Goal: Complete application form

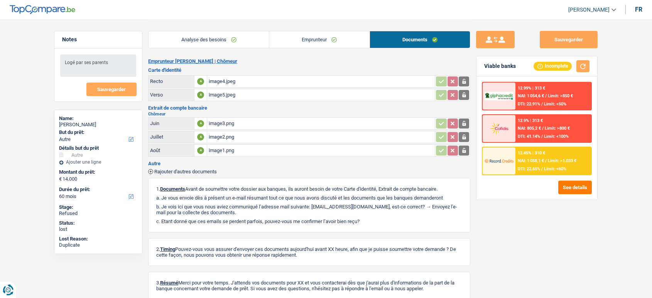
select select "other"
select select "60"
click at [315, 80] on div "image4.jpeg" at bounding box center [321, 82] width 225 height 12
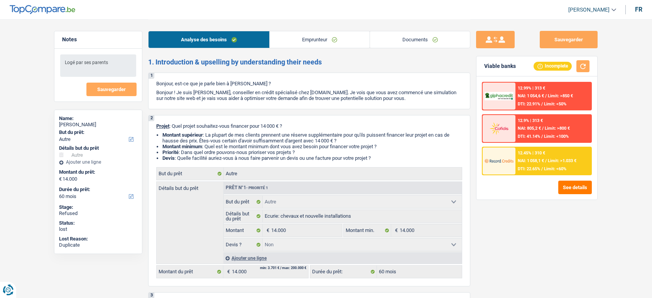
select select "other"
select select "60"
select select "other"
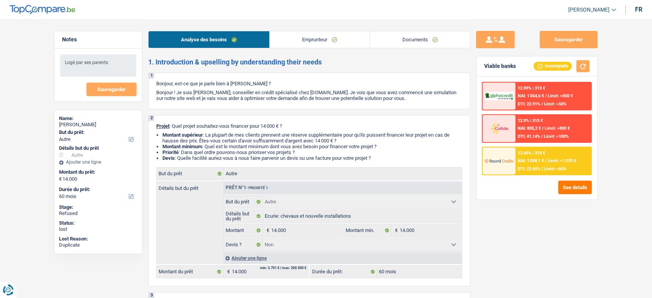
select select "false"
select select "60"
select select "unemployed"
select select "unemployment"
select select "liveWithParents"
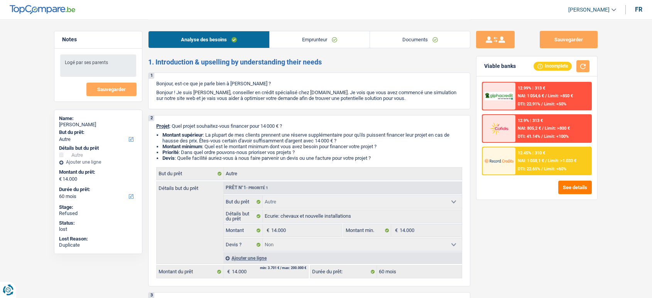
select select "other"
select select "false"
select select "60"
click at [432, 44] on link "Documents" at bounding box center [420, 39] width 100 height 17
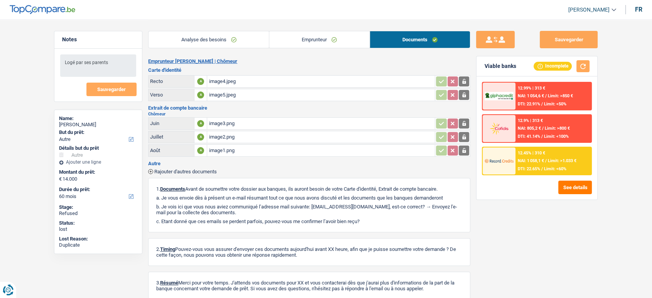
click at [350, 39] on link "Emprunteur" at bounding box center [319, 39] width 100 height 17
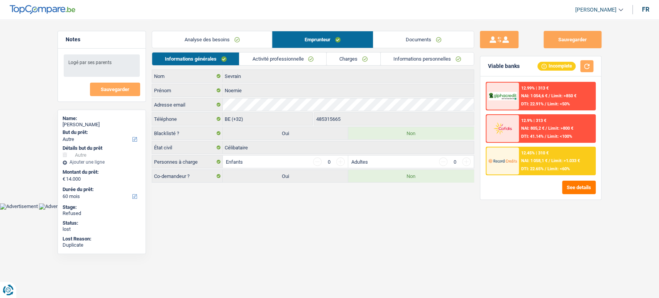
click at [235, 40] on link "Analyse des besoins" at bounding box center [212, 39] width 120 height 17
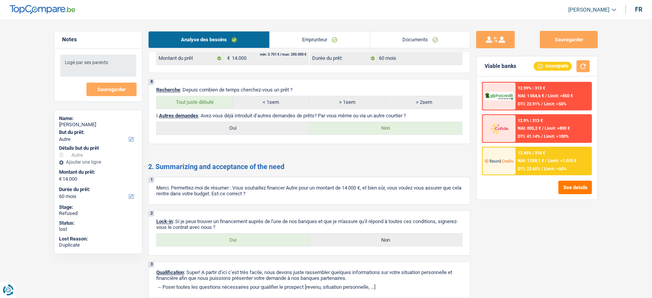
scroll to position [722, 0]
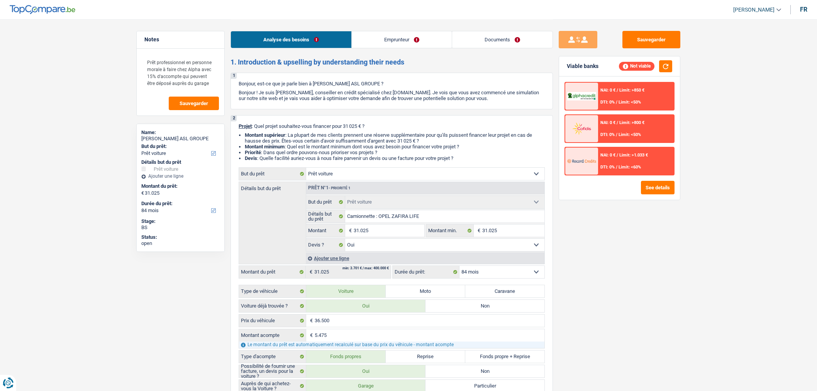
select select "car"
select select "84"
select select "car"
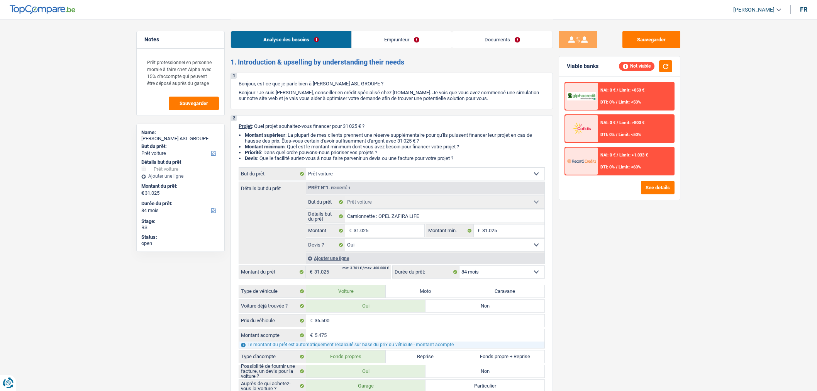
select select "yes"
select select "84"
select select "independent"
select select "netSalary"
select select "liveWithParents"
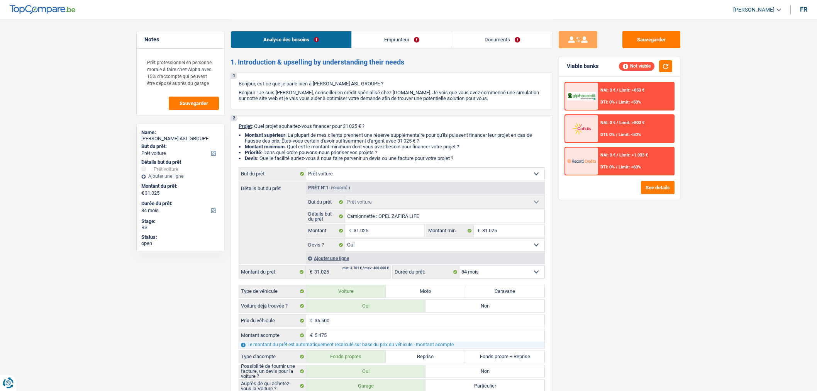
select select "car"
select select "yes"
select select "84"
select select "car"
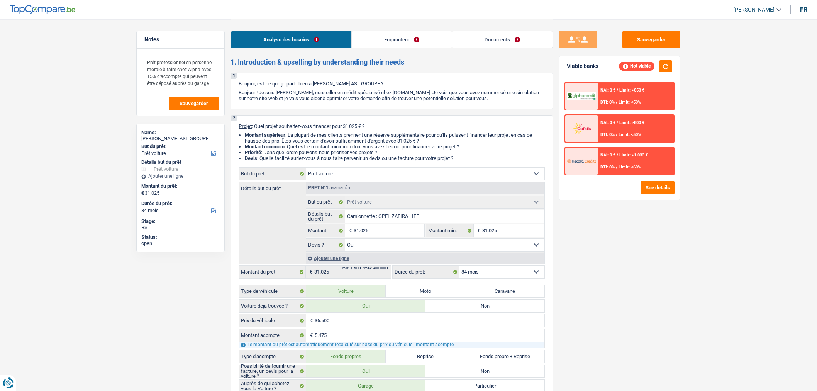
select select "car"
select select "84"
select select "car"
select select "yes"
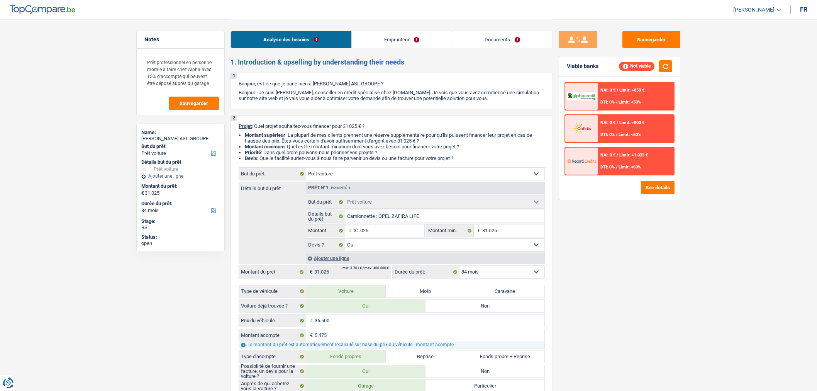
select select "84"
select select "independent"
select select "netSalary"
select select "liveWithParents"
select select "car"
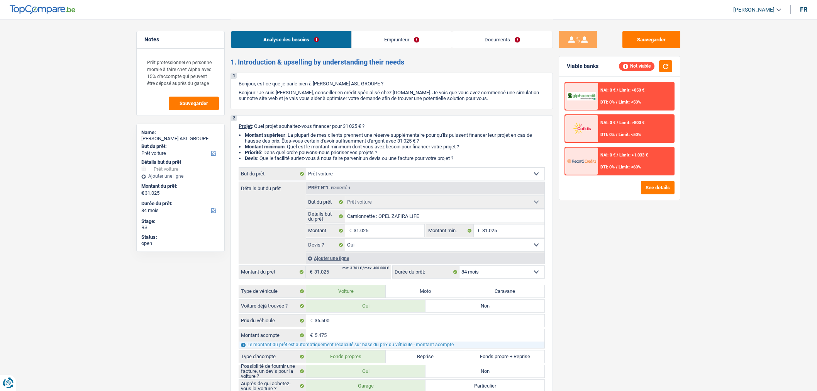
select select "car"
select select "yes"
select select "84"
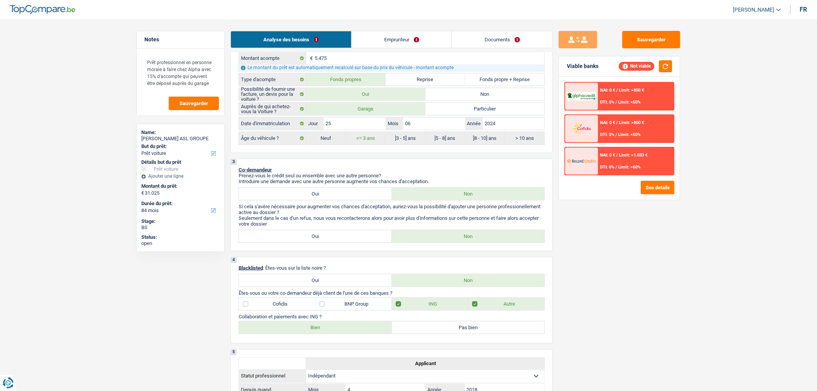
scroll to position [277, 0]
click at [291, 240] on label "Oui" at bounding box center [315, 236] width 153 height 12
click at [291, 240] on input "Oui" at bounding box center [315, 236] width 153 height 12
radio input "true"
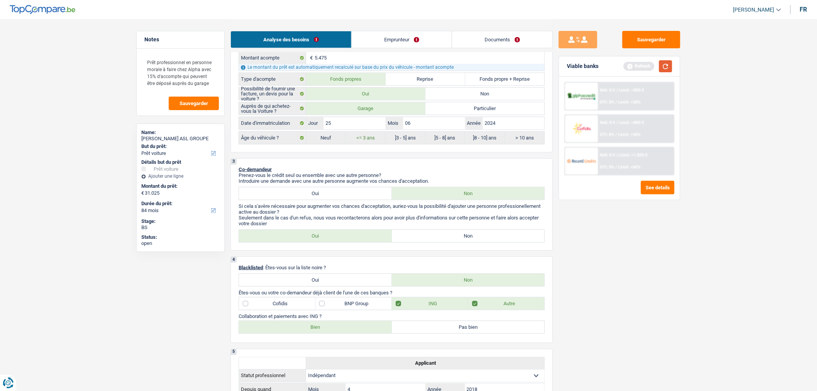
click at [670, 69] on button "button" at bounding box center [665, 66] width 13 height 12
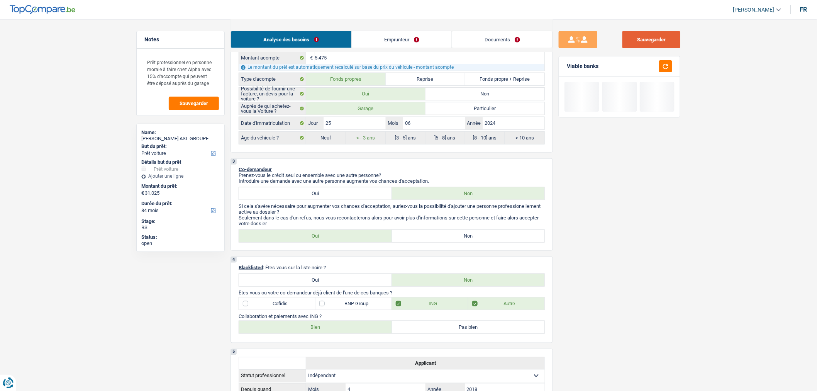
click at [654, 45] on button "Sauvegarder" at bounding box center [651, 39] width 58 height 17
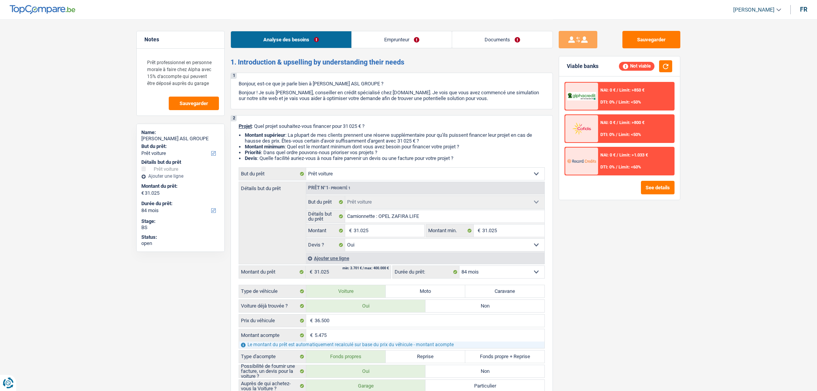
select select "car"
select select "84"
select select "car"
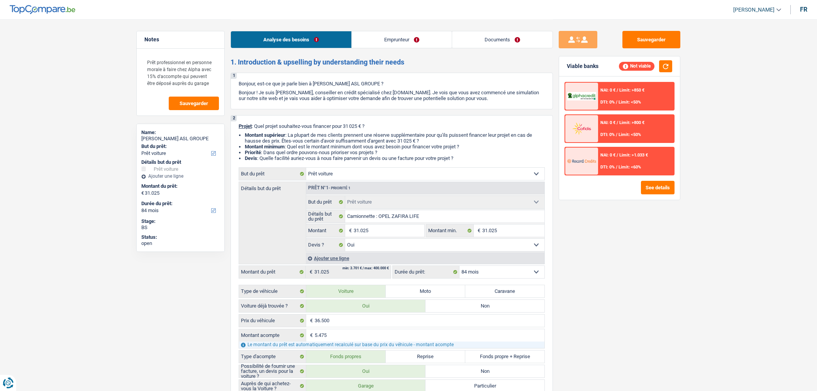
select select "yes"
select select "84"
select select "independent"
select select "netSalary"
select select "liveWithParents"
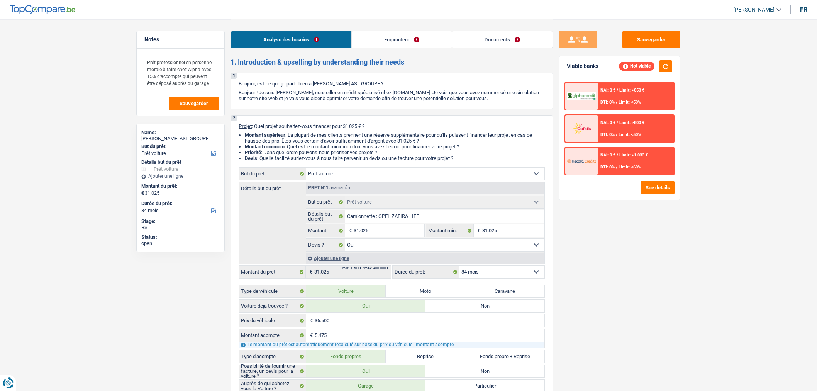
select select "car"
select select "yes"
select select "84"
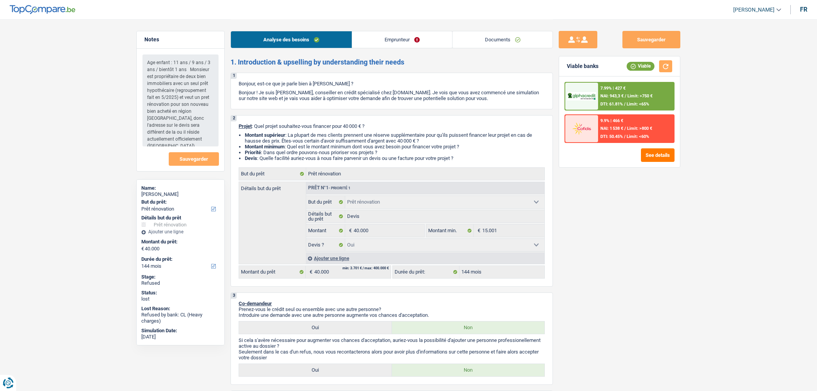
select select "renovation"
select select "144"
select select "renovation"
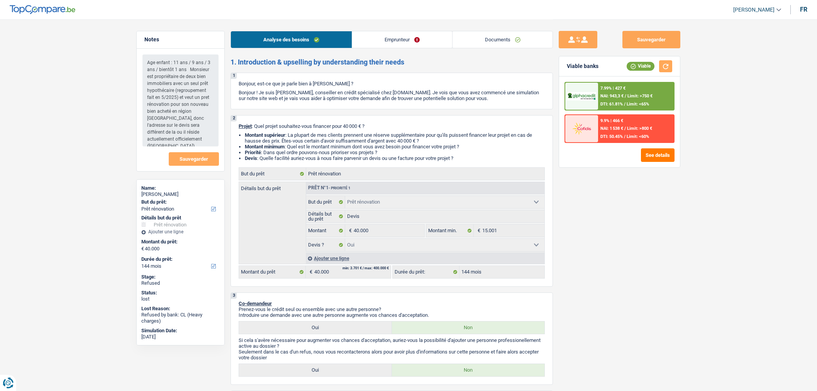
select select "yes"
select select "144"
select select "independent"
select select "familyAllowances"
select select "netSalary"
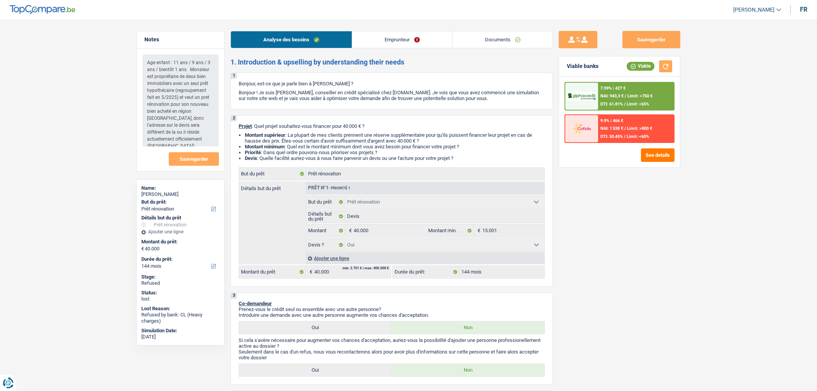
select select "ownerWithMortgage"
select select "mortgage"
select select "240"
select select "renovation"
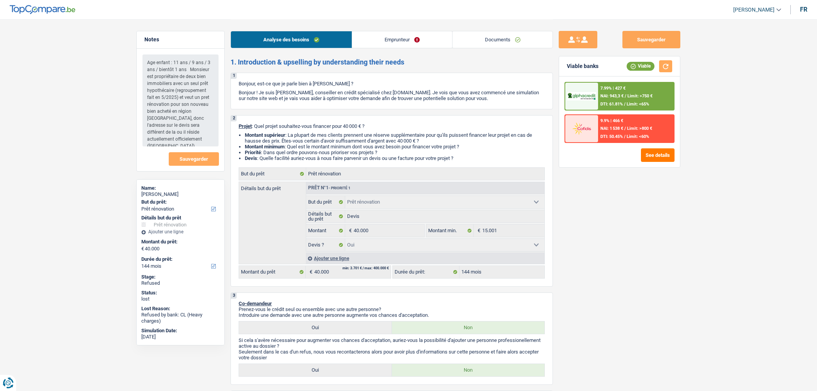
select select "yes"
select select "144"
select select "32"
select select "cohabitation"
click at [388, 37] on link "Emprunteur" at bounding box center [402, 39] width 100 height 17
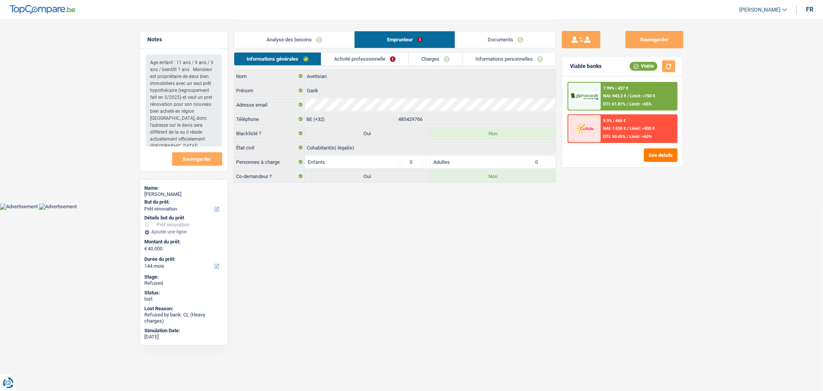
click at [376, 60] on link "Activité professionnelle" at bounding box center [365, 58] width 87 height 13
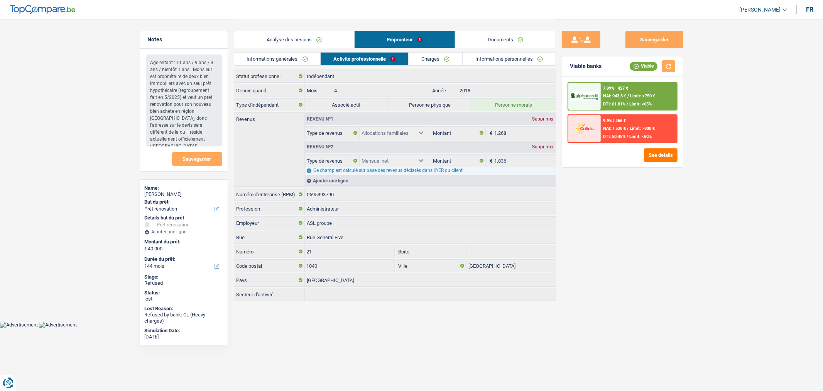
click at [333, 42] on link "Analyse des besoins" at bounding box center [294, 39] width 120 height 17
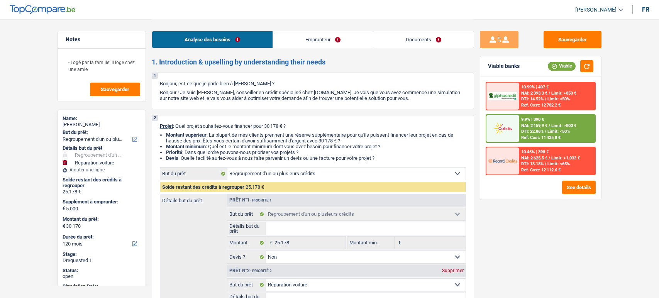
select select "refinancing"
select select "carRepair"
select select "120"
select select "refinancing"
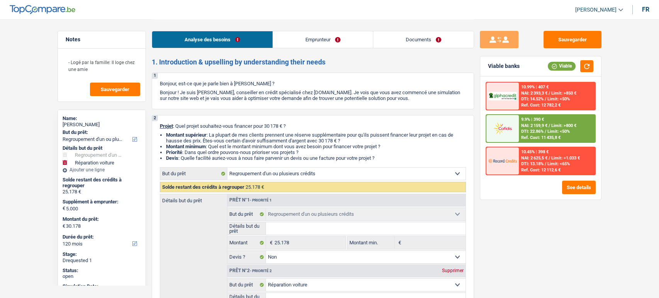
select select "refinancing"
select select "false"
select select "carRepair"
select select "false"
select select "120"
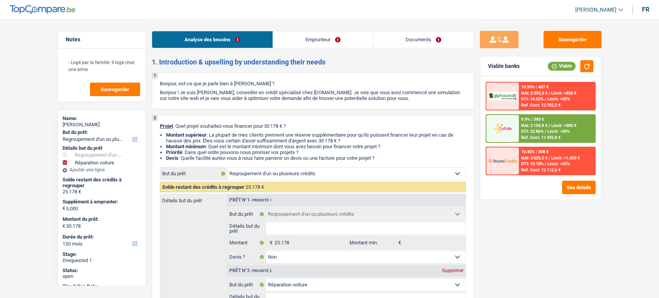
select select "worker"
select select "netSalary"
select select "liveWithParents"
select select "personalLoan"
select select "other"
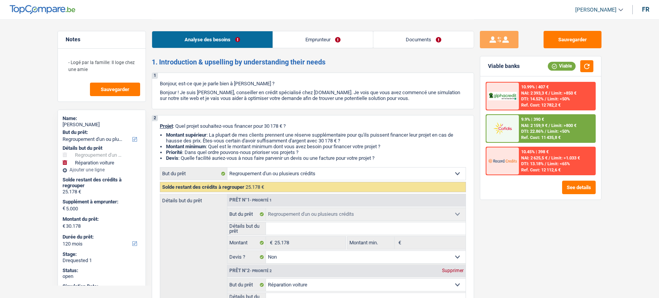
select select "84"
select select "cardOrCredit"
select select "personalLoan"
select select "other"
select select "36"
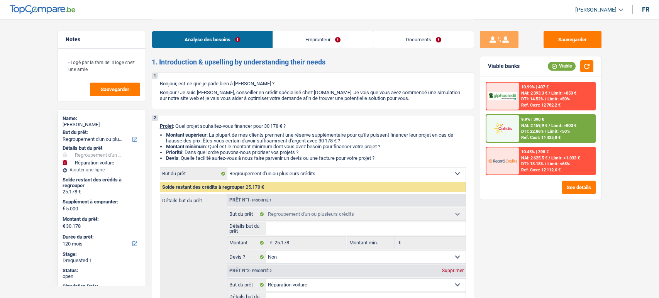
select select "refinancing"
select select "false"
select select "carRepair"
select select "false"
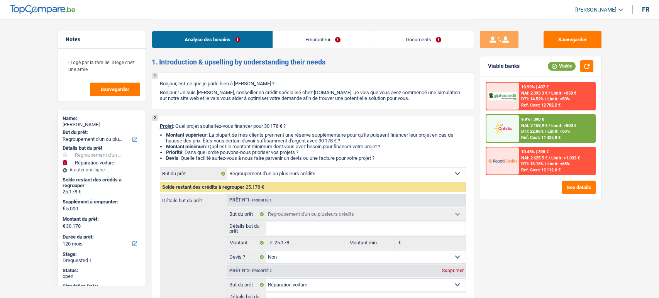
select select "120"
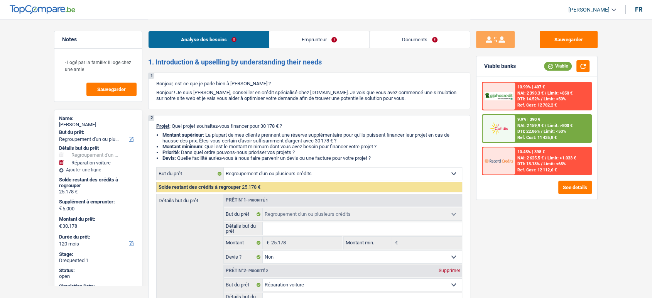
drag, startPoint x: 0, startPoint y: 0, endPoint x: 445, endPoint y: 42, distance: 447.1
click at [445, 42] on link "Documents" at bounding box center [420, 39] width 100 height 17
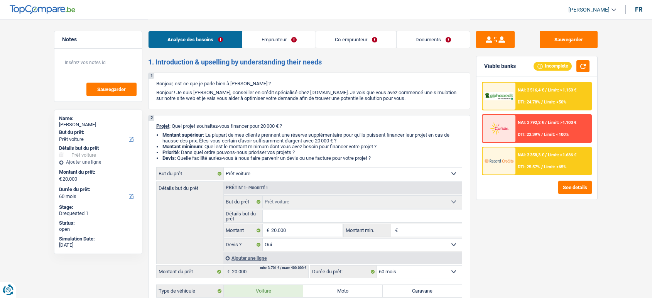
select select "car"
select select "60"
select select "car"
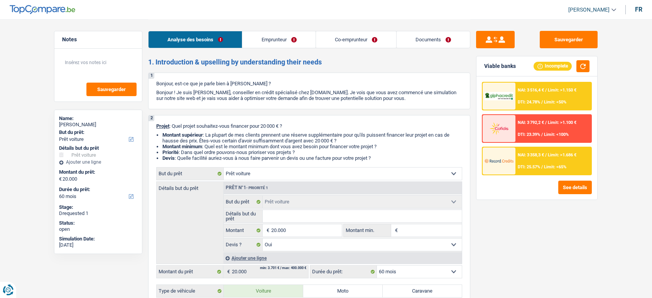
select select "yes"
select select "60"
select select "worker"
select select "independent"
select select "netSalary"
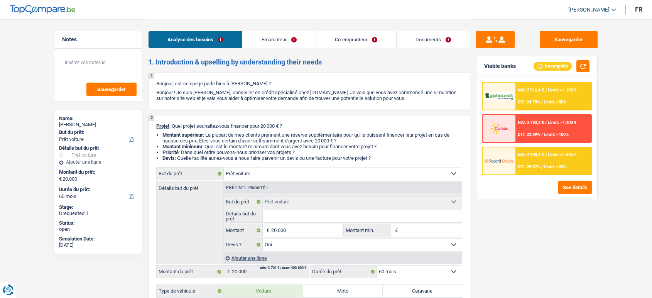
select select "familyAllowances"
select select "netSalary"
select select "rents"
select select "car"
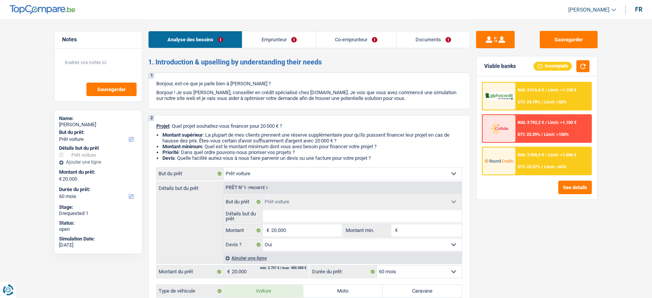
select select "yes"
select select "60"
click at [418, 42] on link "Documents" at bounding box center [433, 39] width 73 height 17
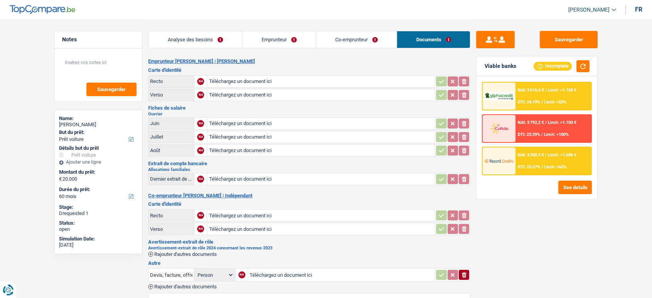
click at [275, 80] on input "Téléchargez un document ici" at bounding box center [321, 82] width 225 height 12
type input "C:\fakepath\IMG_2551.jpeg"
click at [222, 97] on input "Téléchargez un document ici" at bounding box center [321, 95] width 225 height 12
type input "C:\fakepath\IMG_2550.jpeg"
click at [244, 120] on input "Téléchargez un document ici" at bounding box center [321, 124] width 225 height 12
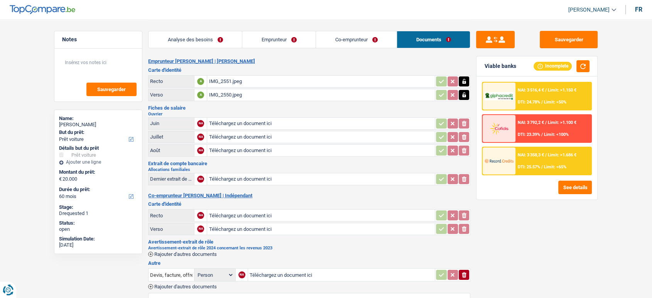
type input "C:\fakepath\IMG_2545.jpeg"
click at [559, 40] on button "Sauvegarder" at bounding box center [569, 39] width 58 height 17
click at [271, 40] on link "Emprunteur" at bounding box center [278, 39] width 73 height 17
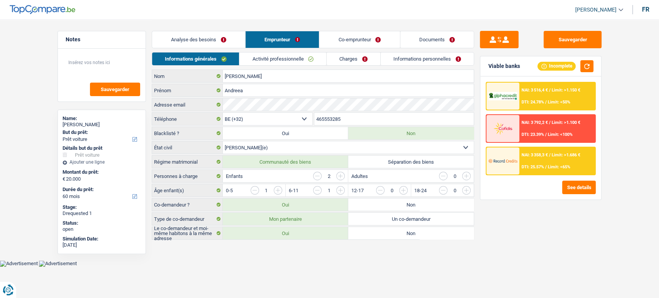
click at [274, 59] on link "Activité professionnelle" at bounding box center [282, 58] width 87 height 13
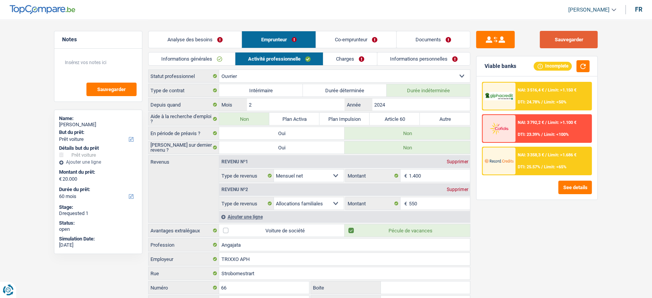
click at [573, 36] on button "Sauvegarder" at bounding box center [569, 39] width 58 height 17
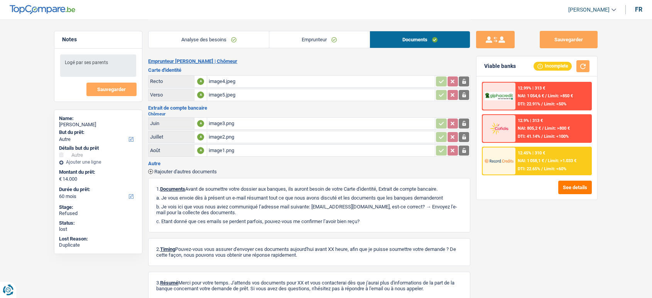
select select "other"
select select "60"
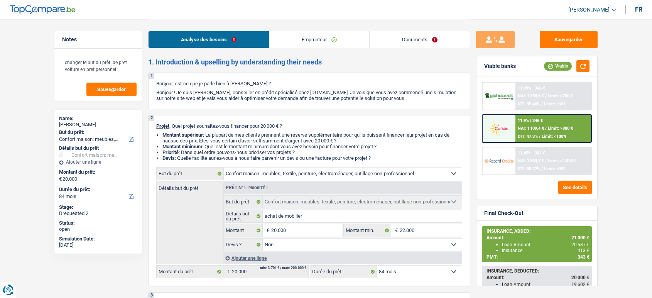
select select "household"
select select "84"
select select "household"
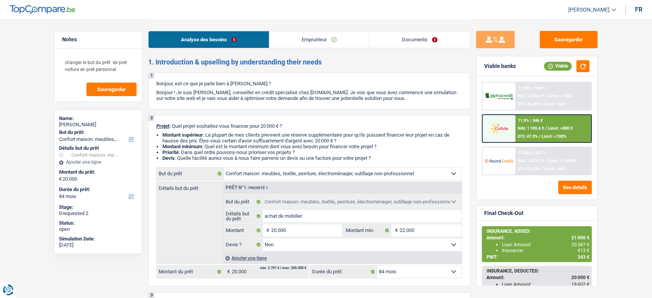
select select "false"
select select "84"
select select "worker"
select select "netSalary"
select select "liveWithParents"
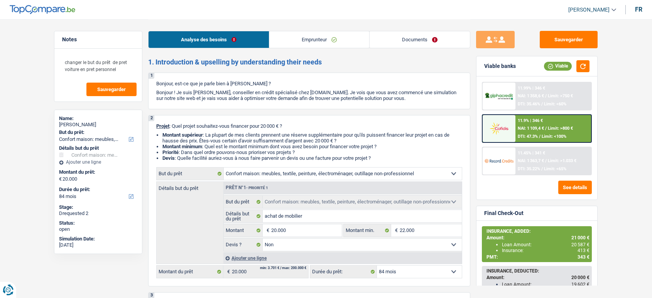
select select "carLoan"
select select "30"
select select "cardOrCredit"
select select "household"
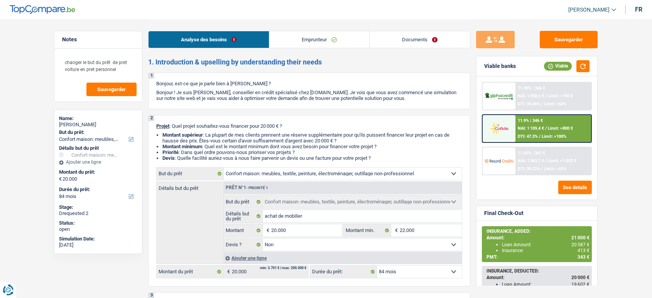
select select "false"
select select "84"
click at [330, 41] on link "Emprunteur" at bounding box center [319, 39] width 100 height 17
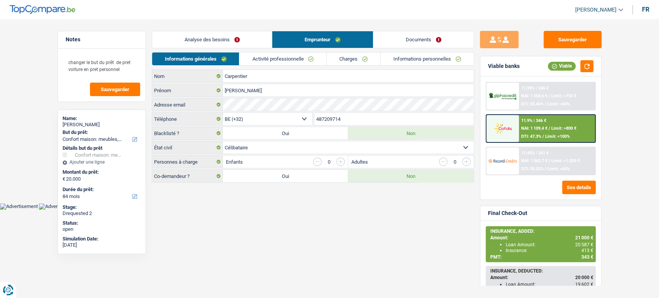
click at [391, 37] on link "Documents" at bounding box center [423, 39] width 100 height 17
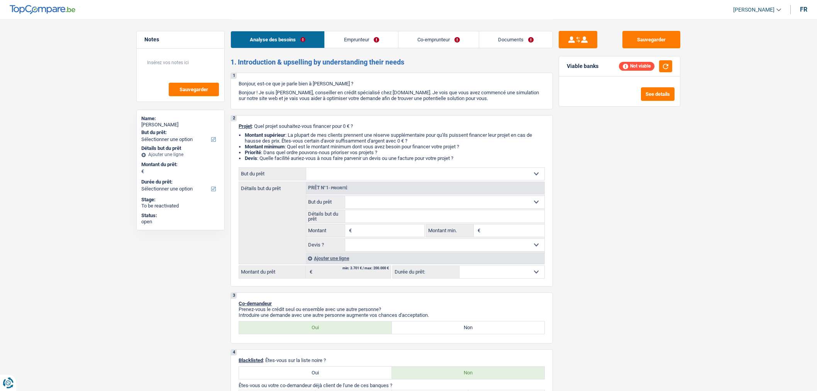
select select "invalid"
select select "housewife"
select select "disabilityPension"
select select "handicapAllowance"
select select "rents"
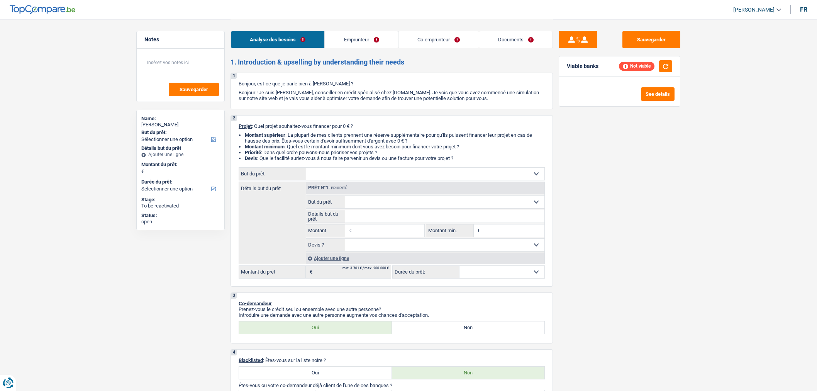
select select "carLoan"
select select "60"
